Goal: Information Seeking & Learning: Learn about a topic

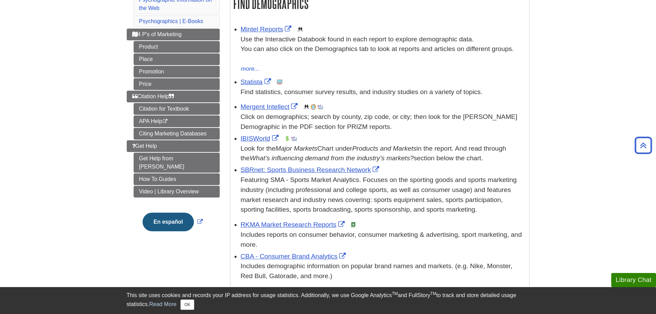
scroll to position [126, 0]
click at [164, 32] on span "4 P's of Marketing" at bounding box center [157, 34] width 50 height 6
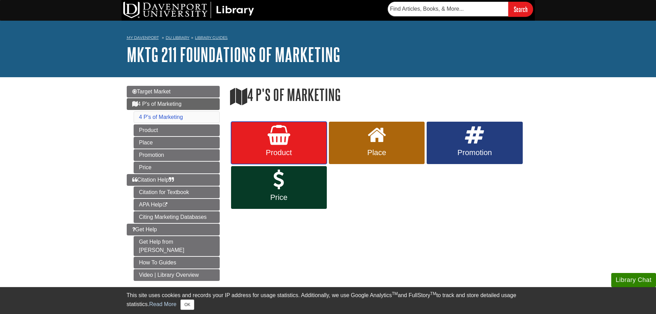
click at [286, 148] on link "Product" at bounding box center [279, 143] width 96 height 43
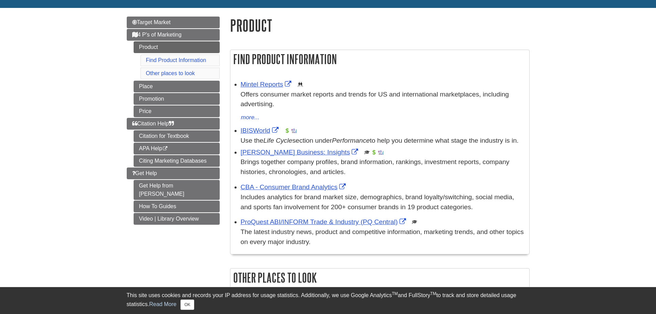
scroll to position [70, 0]
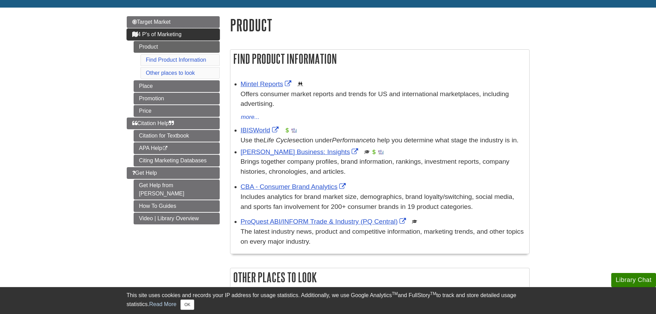
click at [177, 36] on span "4 P's of Marketing" at bounding box center [157, 34] width 50 height 6
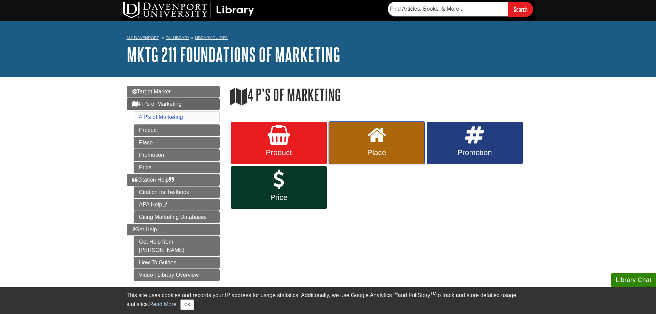
click at [365, 149] on span "Place" at bounding box center [376, 152] width 85 height 9
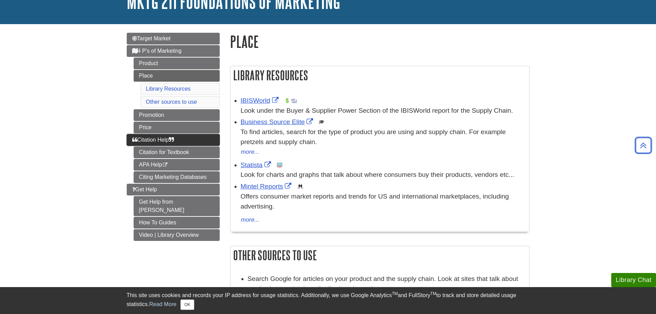
scroll to position [52, 0]
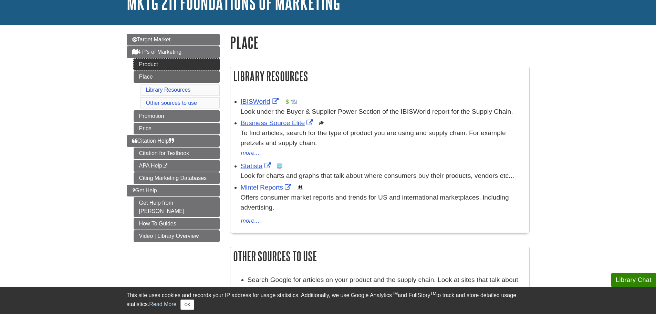
click at [162, 63] on link "Product" at bounding box center [177, 65] width 86 height 12
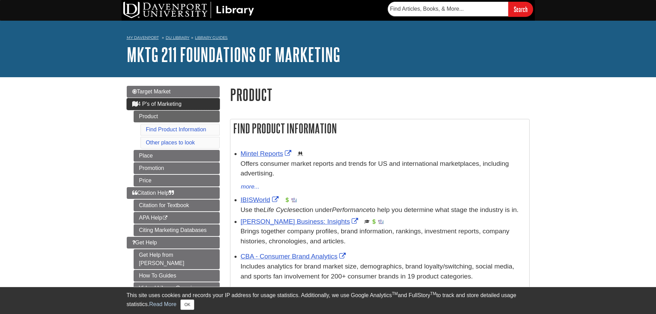
click at [171, 105] on span "4 P's of Marketing" at bounding box center [157, 104] width 50 height 6
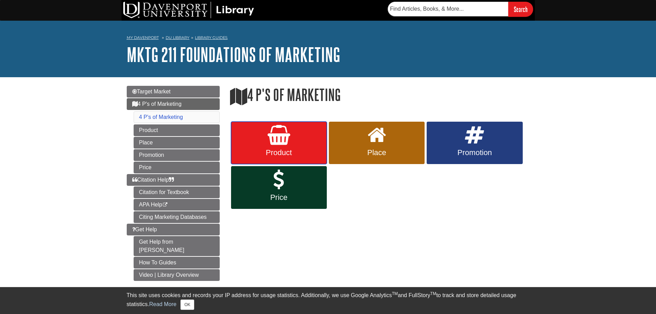
click at [276, 145] on link "Product" at bounding box center [279, 143] width 96 height 43
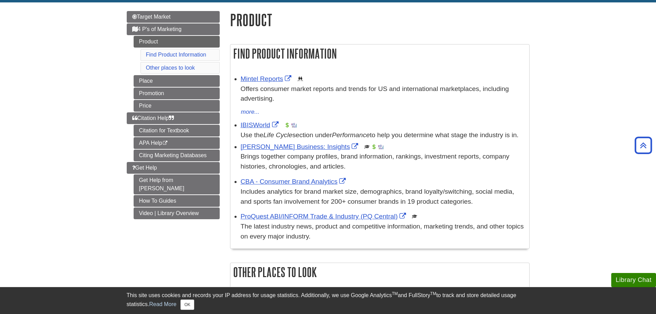
scroll to position [74, 0]
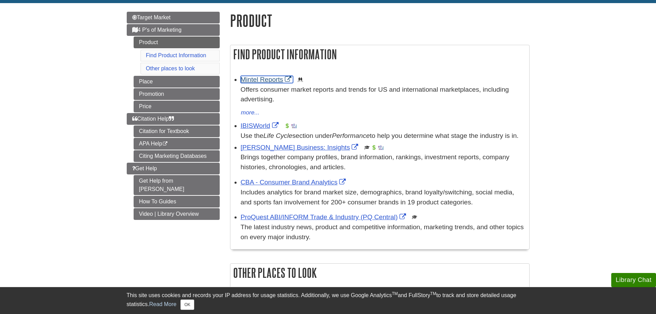
click at [257, 78] on link "Mintel Reports" at bounding box center [267, 79] width 53 height 7
click at [241, 109] on button "more..." at bounding box center [250, 113] width 19 height 10
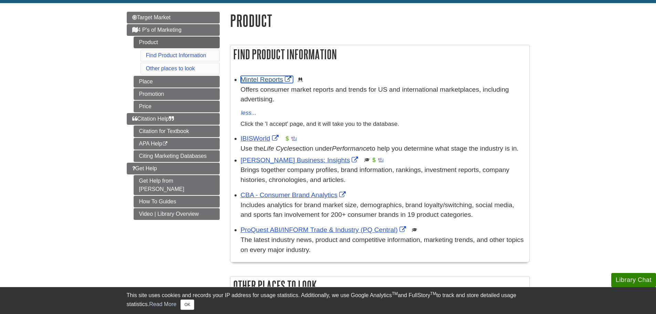
click at [265, 82] on link "Mintel Reports" at bounding box center [267, 79] width 53 height 7
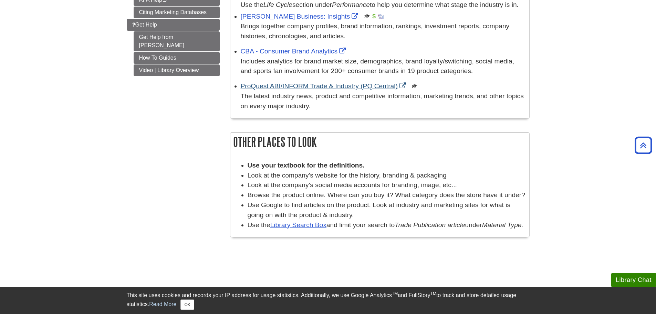
scroll to position [227, 0]
